Goal: Communication & Community: Answer question/provide support

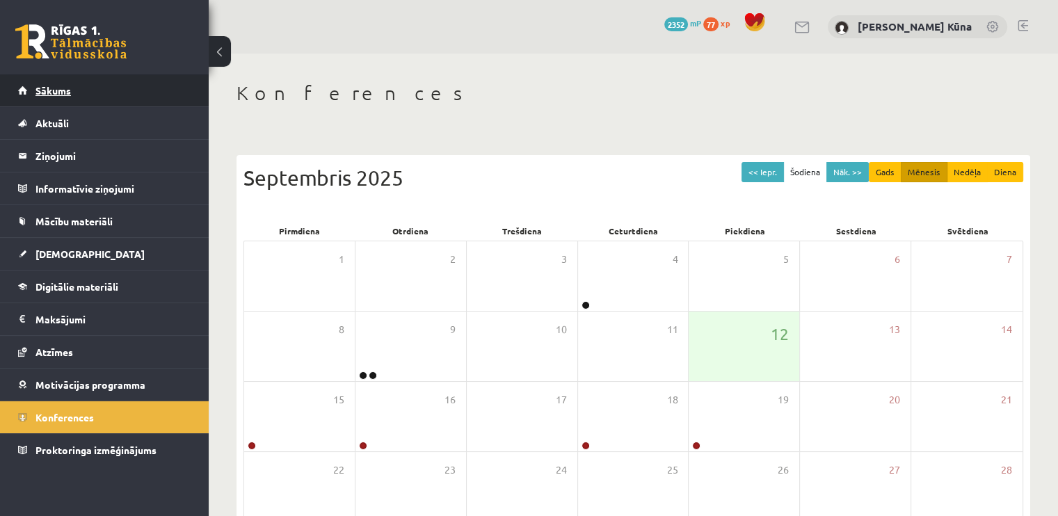
click at [89, 84] on link "Sākums" at bounding box center [104, 90] width 173 height 32
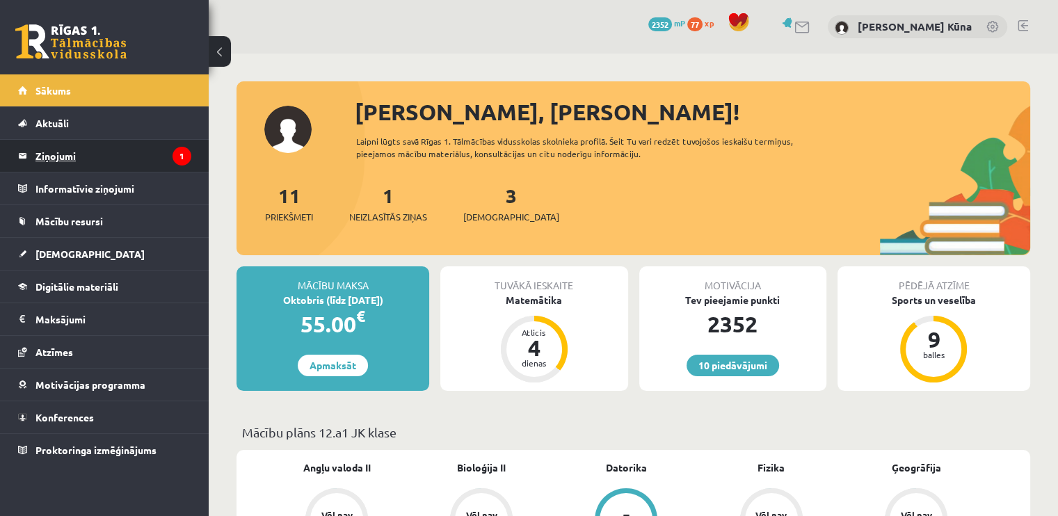
click at [59, 154] on legend "Ziņojumi 1" at bounding box center [113, 156] width 156 height 32
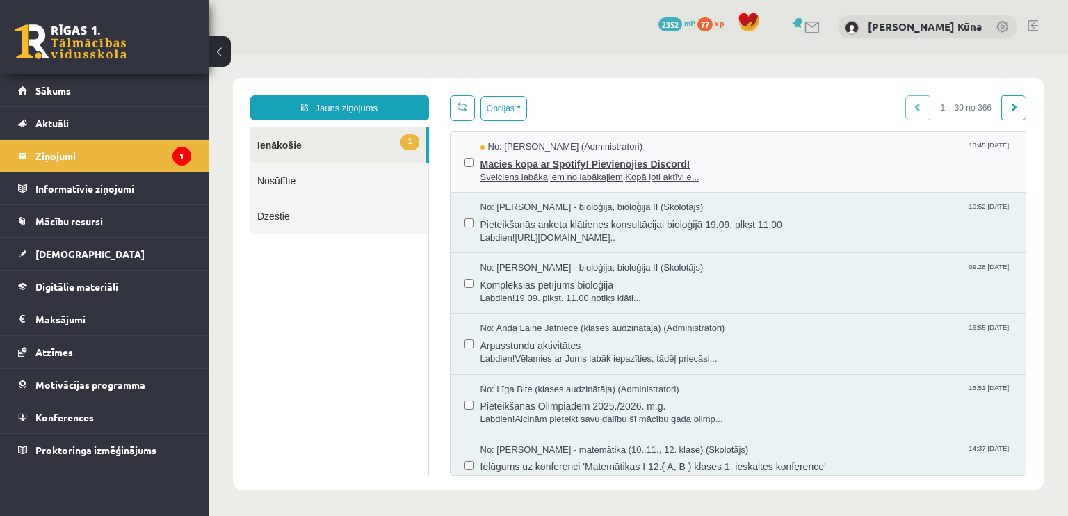
click at [497, 174] on span "Sveiciens labākajiem no labākajiem,Kopā ļoti aktīvi e..." at bounding box center [747, 177] width 532 height 13
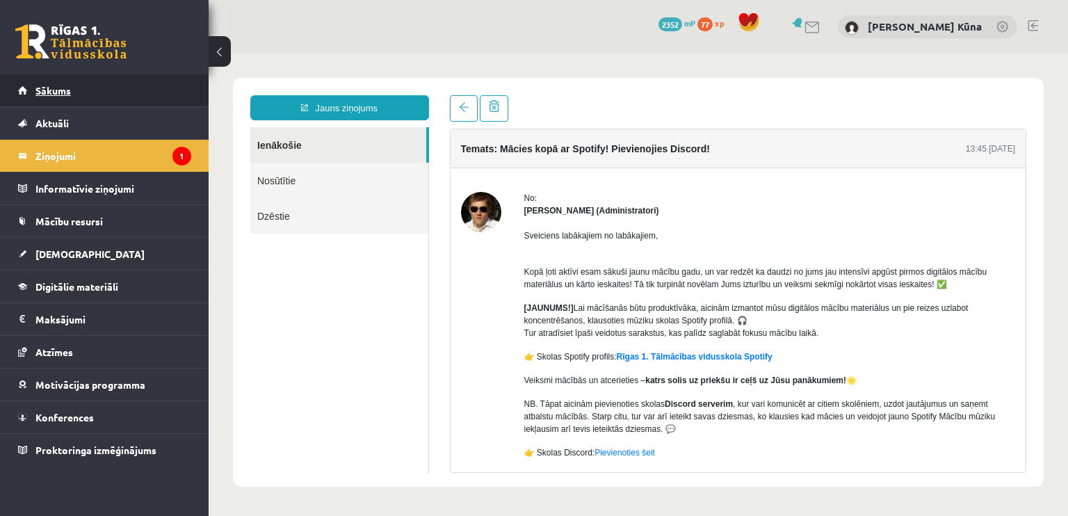
click at [97, 98] on link "Sākums" at bounding box center [104, 90] width 173 height 32
